Goal: Transaction & Acquisition: Book appointment/travel/reservation

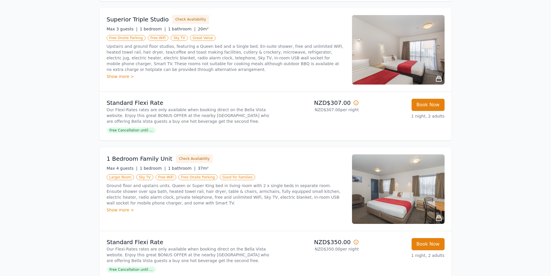
scroll to position [260, 0]
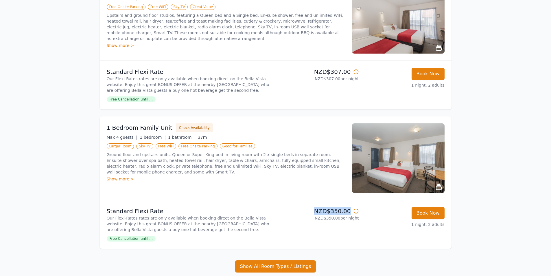
drag, startPoint x: 350, startPoint y: 212, endPoint x: 311, endPoint y: 211, distance: 39.1
click at [311, 211] on p "NZD$350.00" at bounding box center [318, 211] width 81 height 8
click at [120, 178] on div "Show more >" at bounding box center [226, 179] width 238 height 6
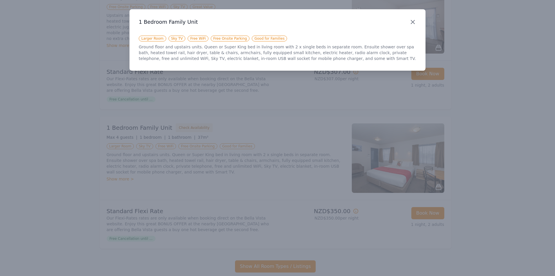
click at [413, 24] on icon "button" at bounding box center [413, 22] width 7 height 7
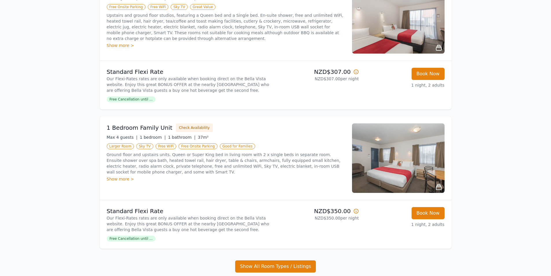
click at [423, 180] on img at bounding box center [398, 157] width 93 height 69
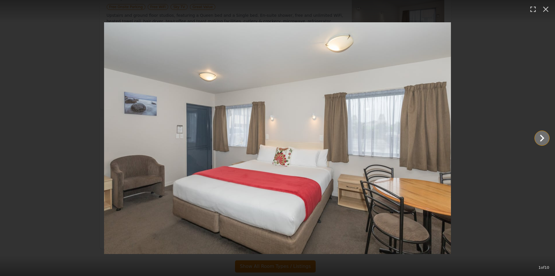
click at [539, 142] on icon "Show slide 2 of 10" at bounding box center [543, 138] width 14 height 14
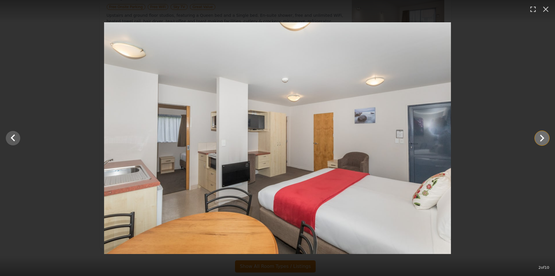
click at [539, 142] on icon "Show slide 3 of 10" at bounding box center [543, 138] width 14 height 14
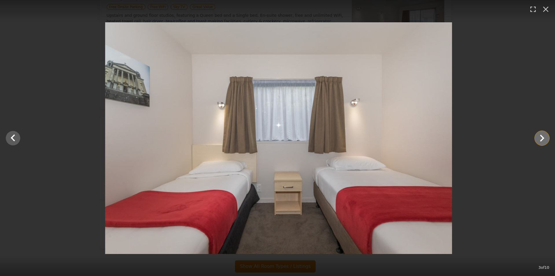
click at [539, 142] on icon "Show slide 4 of 10" at bounding box center [543, 138] width 14 height 14
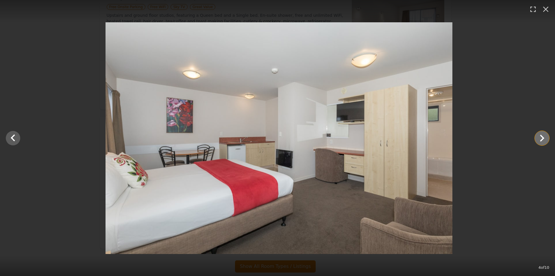
click at [539, 142] on icon "Show slide 5 of 10" at bounding box center [543, 138] width 14 height 14
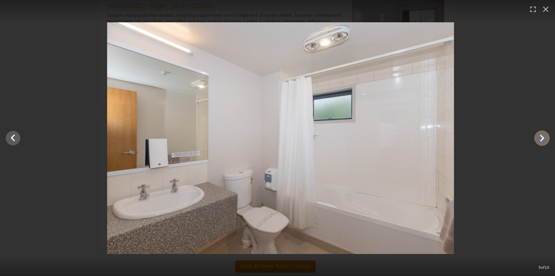
click at [539, 142] on icon "Show slide 6 of 10" at bounding box center [543, 138] width 14 height 14
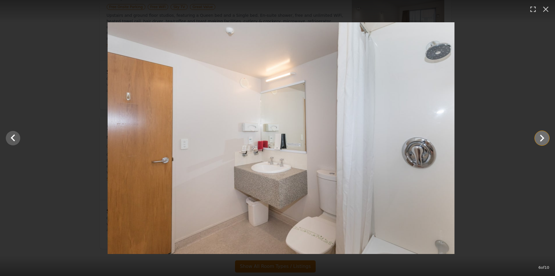
click at [539, 142] on icon "Show slide 7 of 10" at bounding box center [543, 138] width 14 height 14
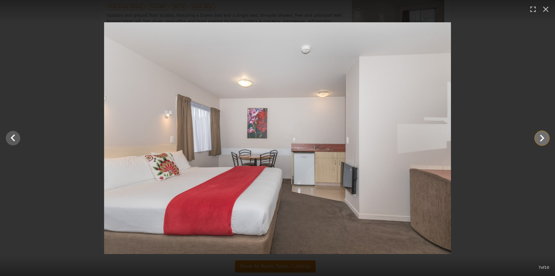
click at [539, 142] on icon "Show slide 8 of 10" at bounding box center [543, 138] width 14 height 14
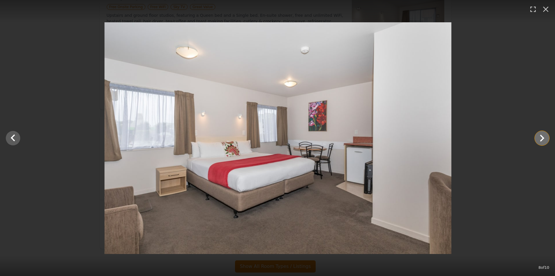
click at [539, 142] on icon "Show slide 9 of 10" at bounding box center [543, 138] width 14 height 14
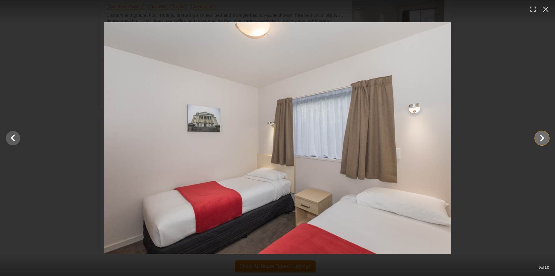
click at [539, 142] on icon "Show slide 10 of 10" at bounding box center [543, 138] width 14 height 14
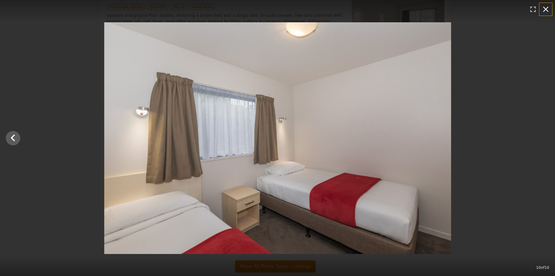
click at [546, 12] on icon "button" at bounding box center [546, 9] width 9 height 9
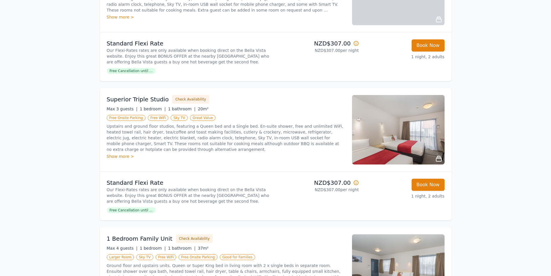
scroll to position [145, 0]
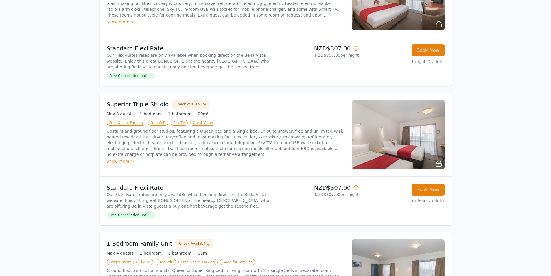
click at [436, 162] on icon at bounding box center [438, 163] width 7 height 7
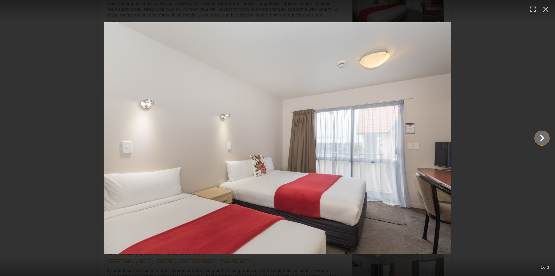
click at [539, 138] on icon "Show slide 2 of 3" at bounding box center [543, 138] width 14 height 14
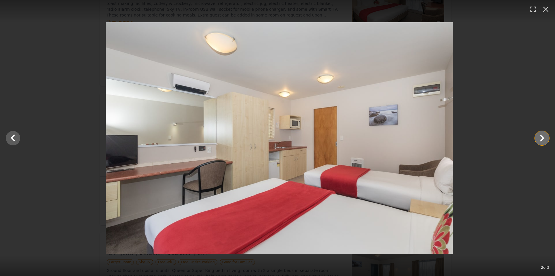
click at [539, 138] on icon "Show slide 3 of 3" at bounding box center [543, 138] width 14 height 14
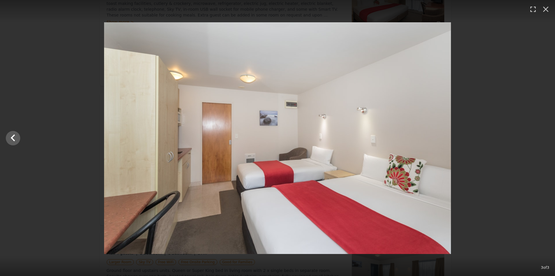
click at [539, 138] on div at bounding box center [277, 137] width 555 height 231
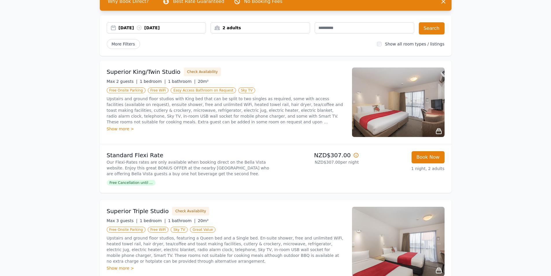
scroll to position [0, 0]
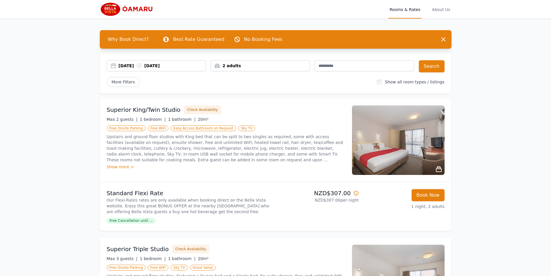
click at [437, 171] on icon at bounding box center [438, 168] width 7 height 7
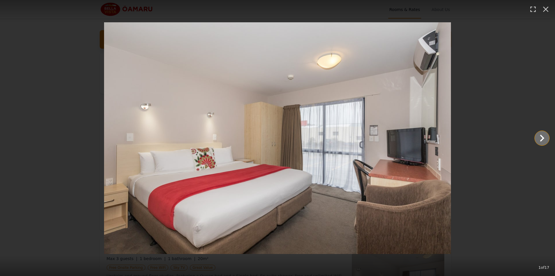
click at [536, 139] on icon "Show slide 2 of 17" at bounding box center [543, 138] width 14 height 14
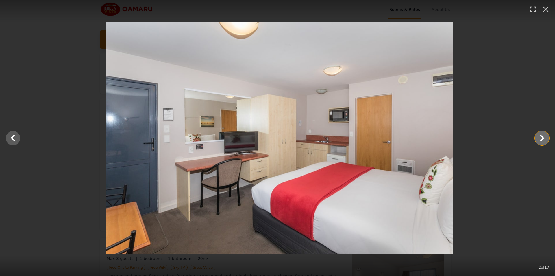
click at [536, 139] on icon "Show slide 3 of 17" at bounding box center [543, 138] width 14 height 14
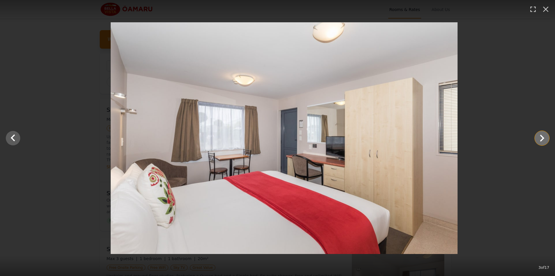
click at [536, 139] on icon "Show slide 4 of 17" at bounding box center [543, 138] width 14 height 14
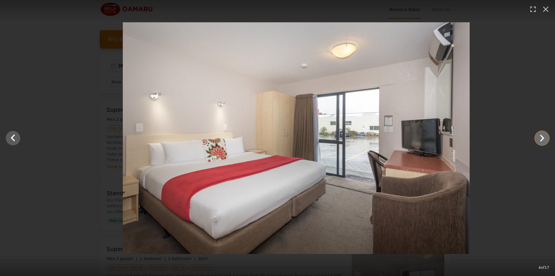
click at [536, 139] on icon "Show slide 5 of 17" at bounding box center [543, 138] width 14 height 14
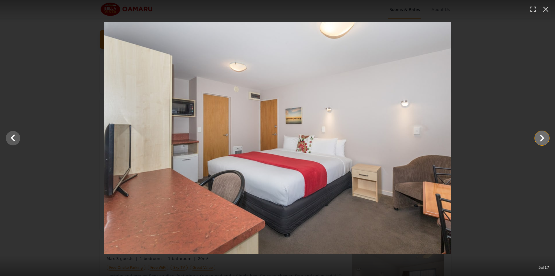
click at [546, 142] on icon "Show slide 6 of 17" at bounding box center [543, 138] width 14 height 14
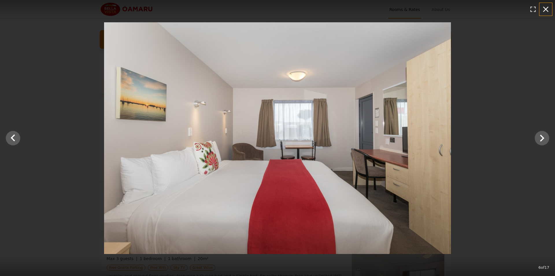
click at [547, 8] on icon "button" at bounding box center [546, 9] width 9 height 9
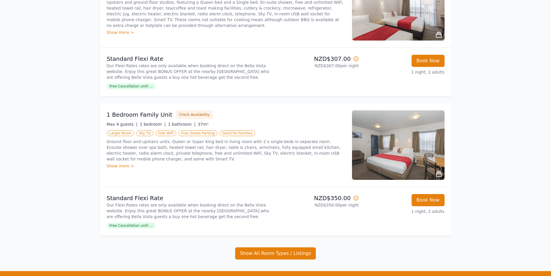
scroll to position [337, 0]
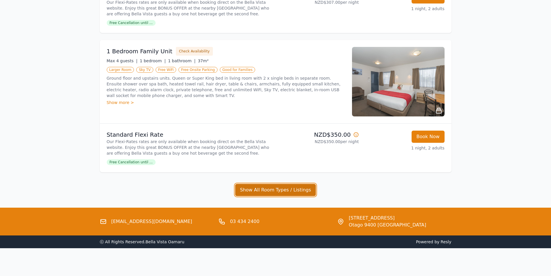
click at [300, 189] on button "Show All Room Types / Listings" at bounding box center [275, 190] width 81 height 12
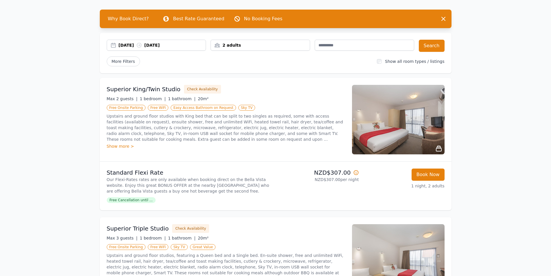
scroll to position [0, 0]
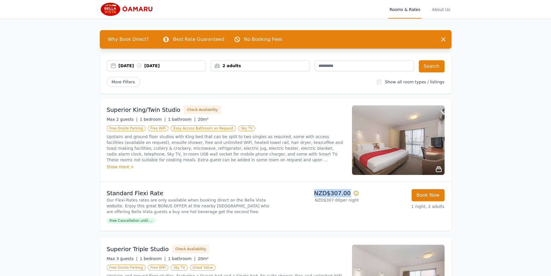
drag, startPoint x: 317, startPoint y: 190, endPoint x: 351, endPoint y: 191, distance: 33.9
click at [351, 191] on p "NZD$307.00" at bounding box center [318, 193] width 81 height 8
copy p "NZD$307.00"
